Goal: Find specific page/section: Find specific page/section

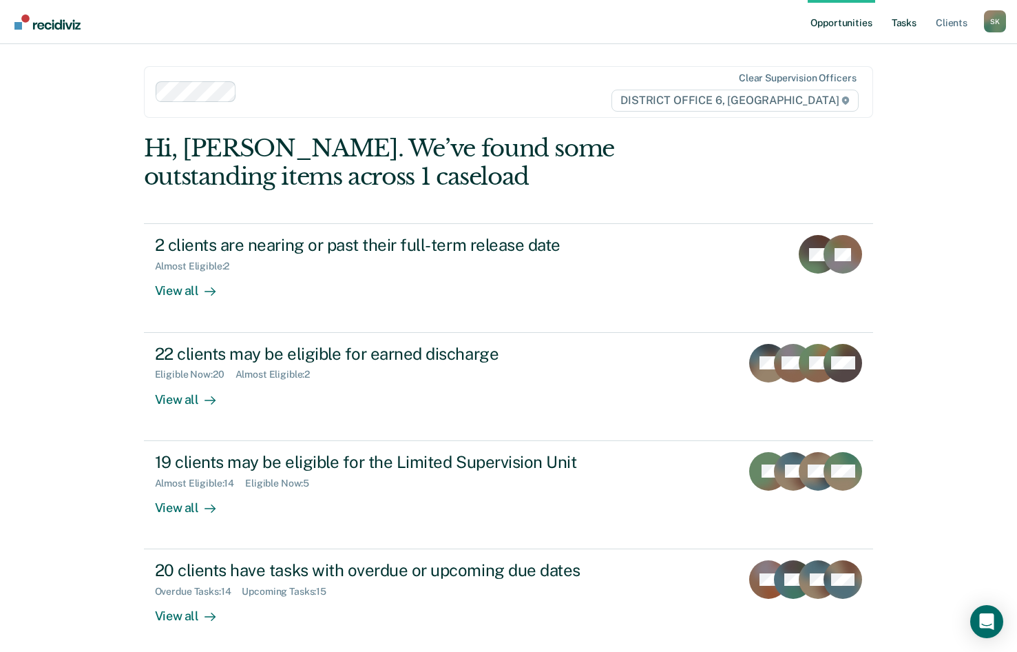
click at [910, 21] on link "Tasks" at bounding box center [904, 22] width 30 height 44
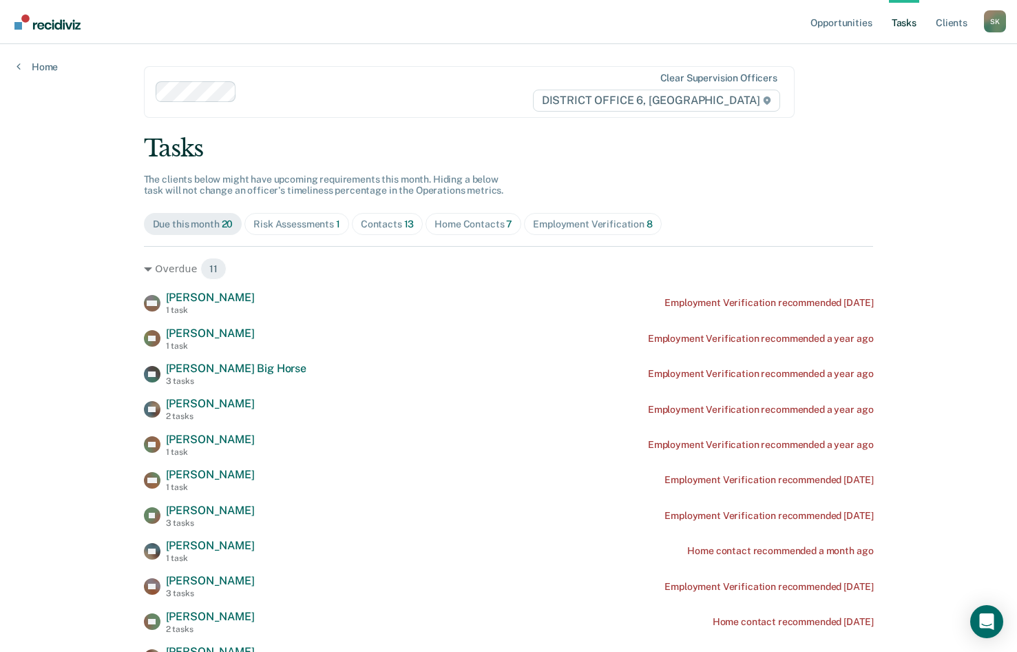
click at [326, 228] on div "Risk Assessments 1" at bounding box center [296, 224] width 87 height 12
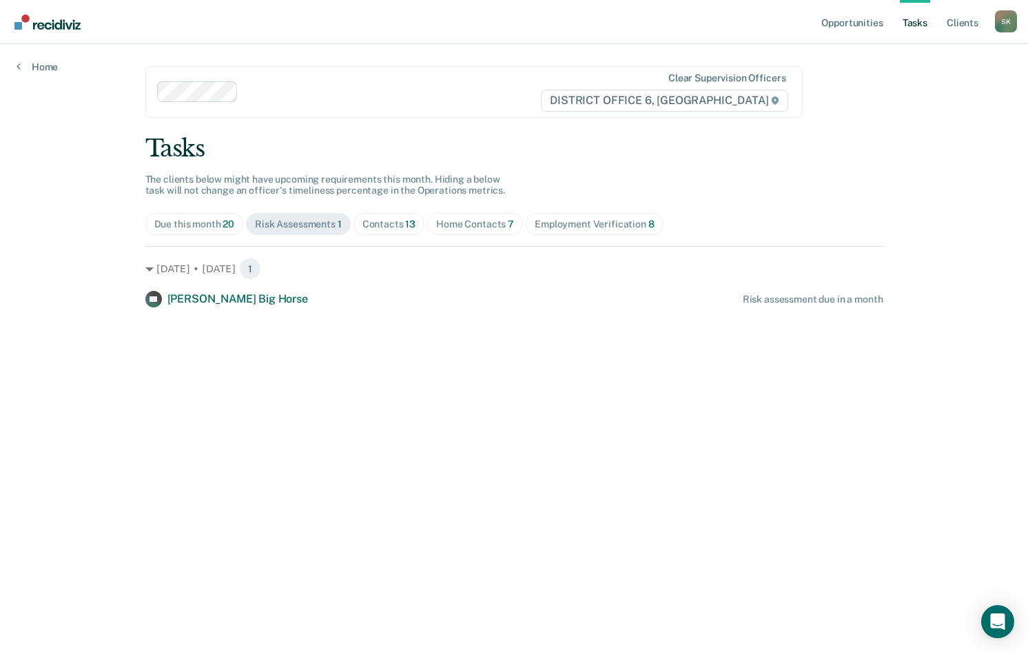
click at [396, 227] on div "Contacts 13" at bounding box center [389, 224] width 54 height 12
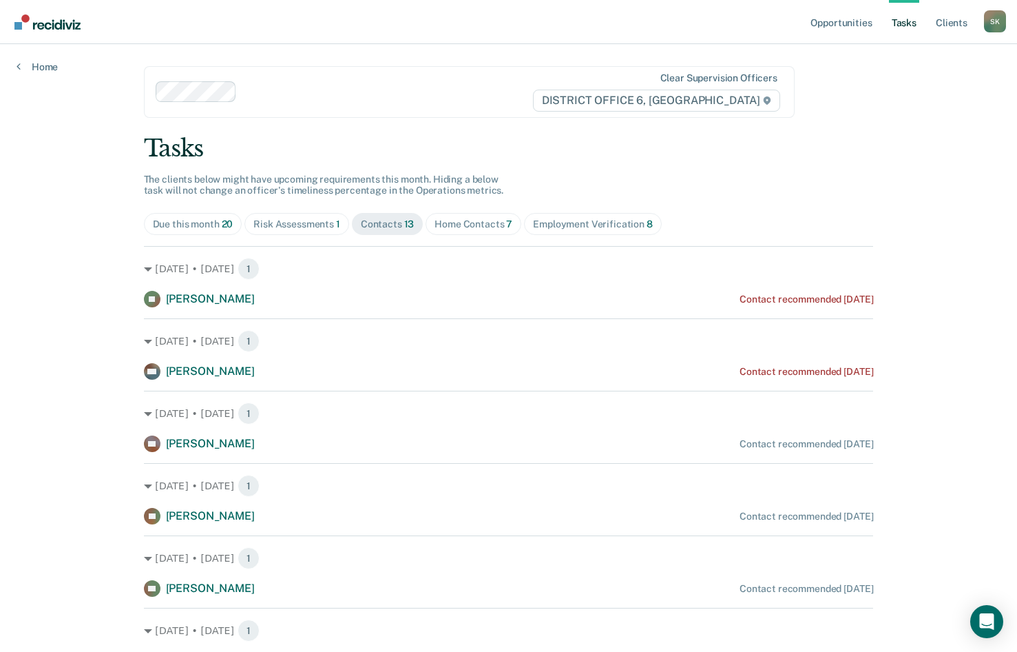
click at [442, 225] on div "Home Contacts 7" at bounding box center [474, 224] width 78 height 12
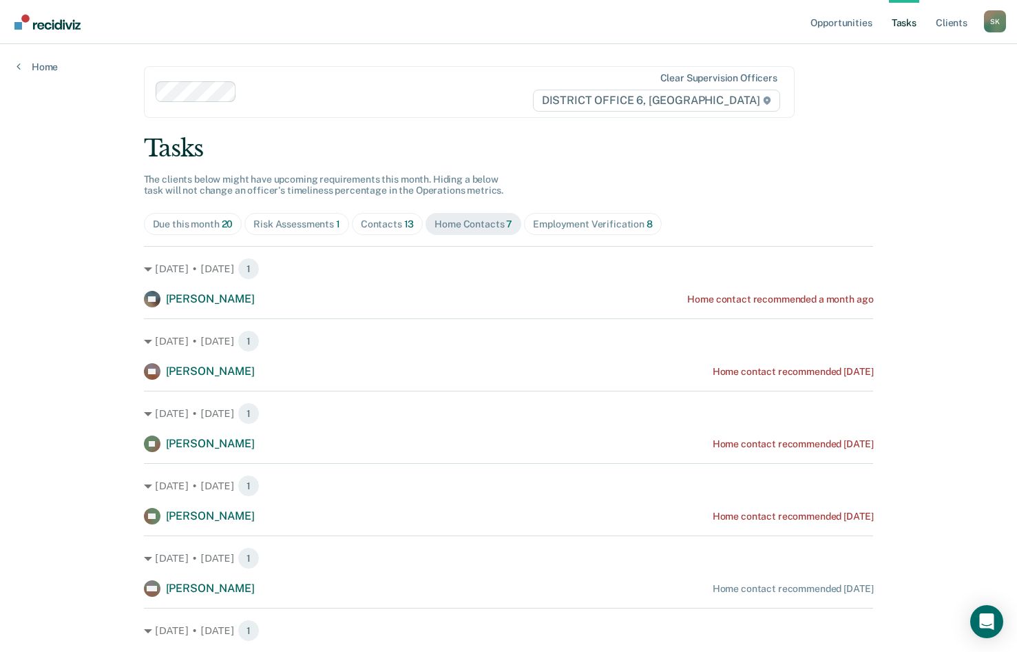
click at [533, 222] on div "Employment Verification 8" at bounding box center [593, 224] width 120 height 12
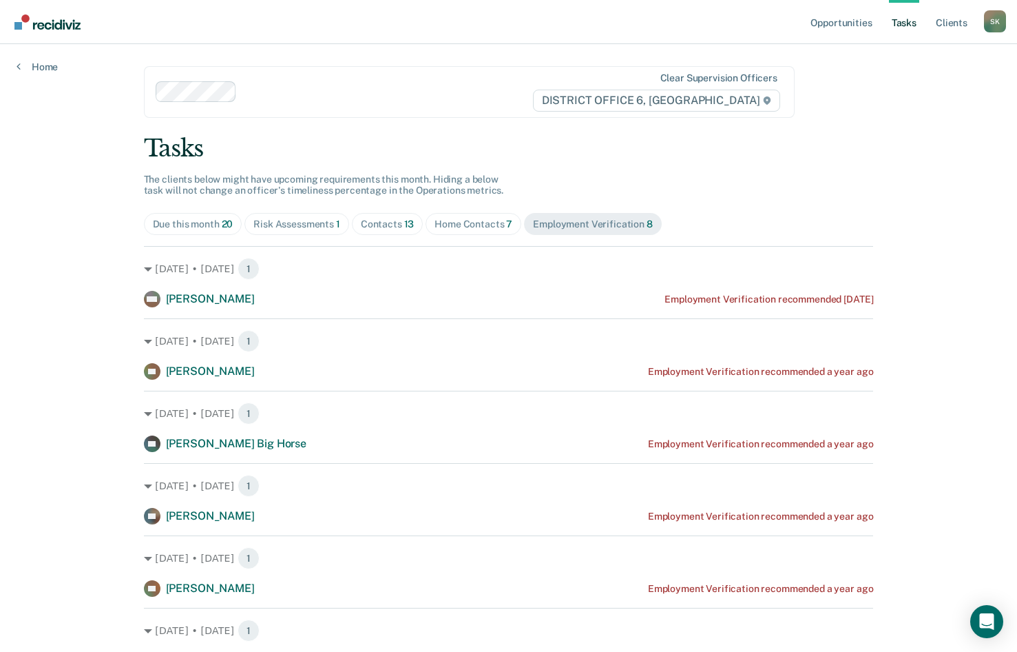
click at [370, 231] on span "Contacts 13" at bounding box center [388, 224] width 72 height 22
